Goal: Navigation & Orientation: Find specific page/section

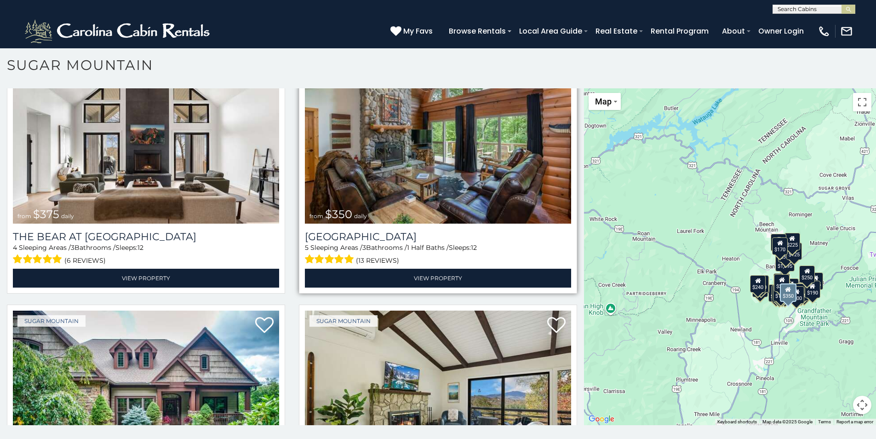
scroll to position [138, 0]
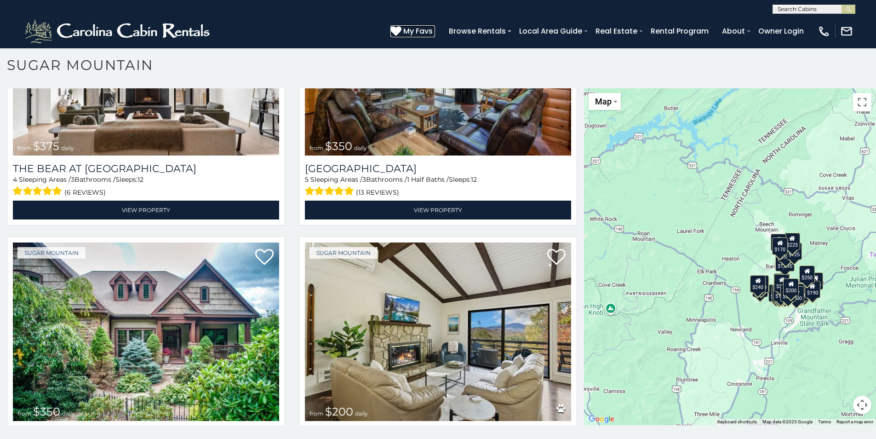
click at [430, 34] on span "My Favs" at bounding box center [417, 30] width 29 height 11
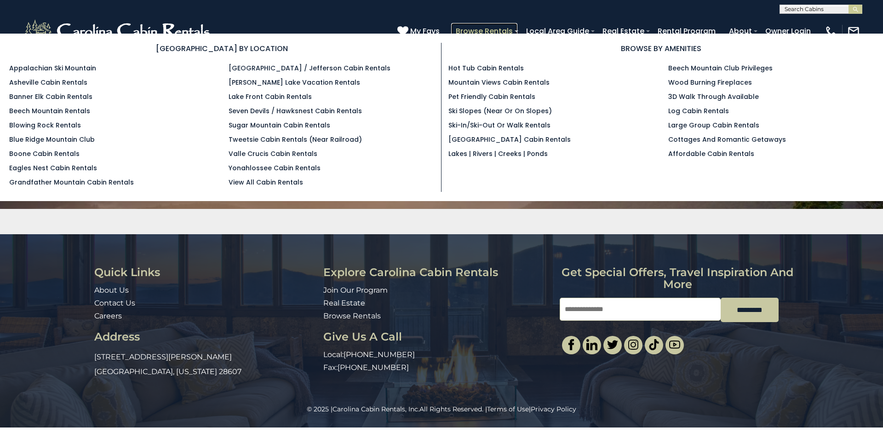
click at [466, 26] on link "Browse Rentals" at bounding box center [484, 31] width 66 height 16
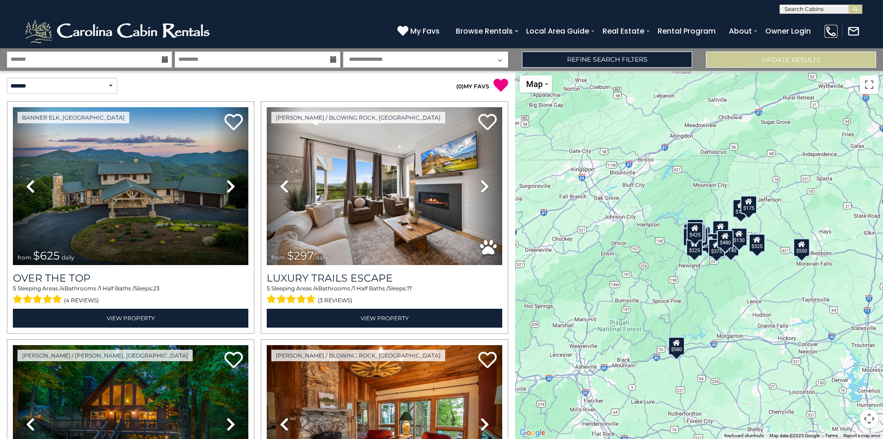
click at [834, 33] on img at bounding box center [831, 31] width 13 height 13
